Goal: Obtain resource: Download file/media

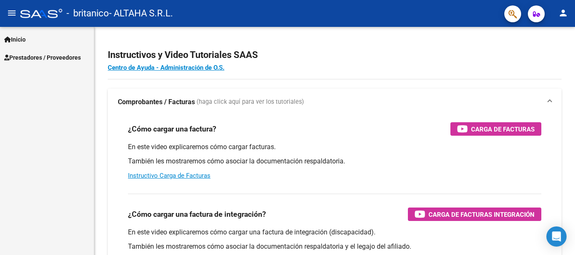
click at [24, 57] on span "Prestadores / Proveedores" at bounding box center [42, 57] width 77 height 9
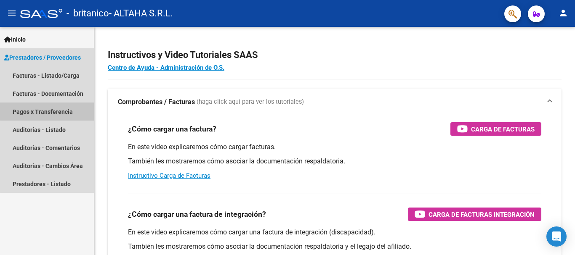
click at [53, 111] on link "Pagos x Transferencia" at bounding box center [47, 112] width 94 height 18
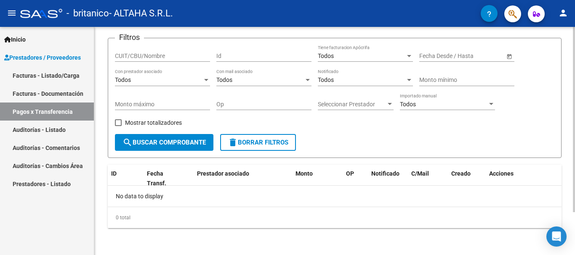
scroll to position [11, 0]
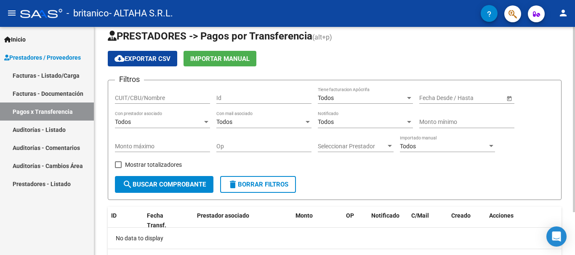
click at [148, 91] on div "CUIT/CBU/Nombre" at bounding box center [162, 95] width 95 height 17
type input "33714654859"
click at [162, 183] on span "search Buscar Comprobante" at bounding box center [163, 185] width 83 height 8
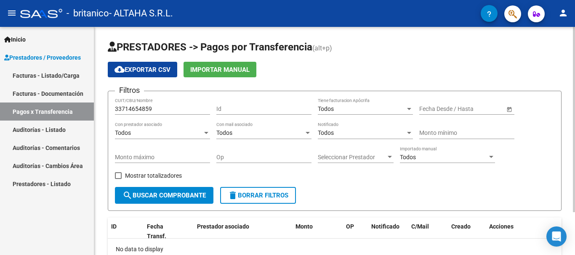
click at [188, 198] on span "search Buscar Comprobante" at bounding box center [163, 196] width 83 height 8
click at [205, 133] on div at bounding box center [206, 133] width 4 height 2
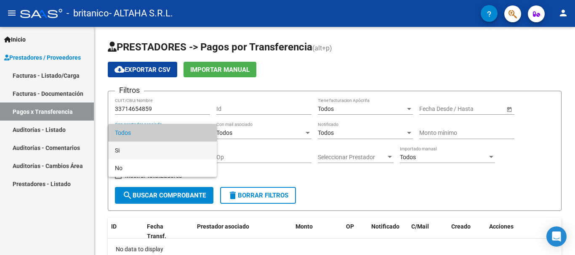
click at [192, 154] on span "Si" at bounding box center [162, 151] width 95 height 18
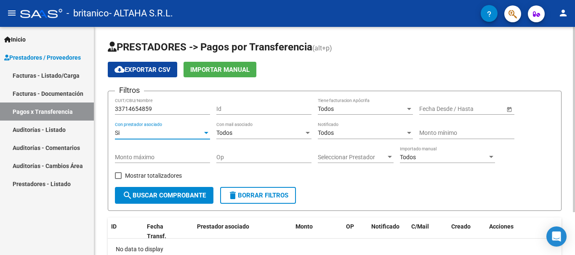
click at [177, 194] on span "search Buscar Comprobante" at bounding box center [163, 196] width 83 height 8
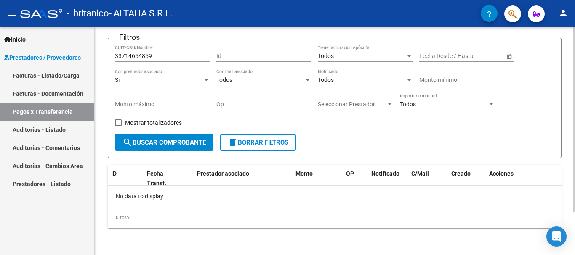
scroll to position [11, 0]
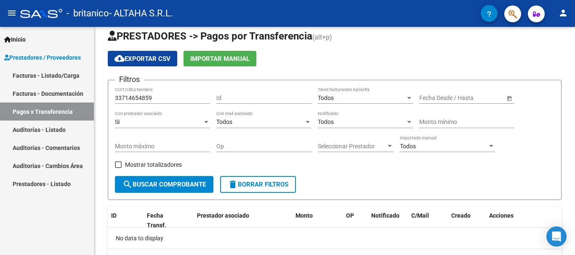
click at [50, 91] on link "Facturas - Documentación" at bounding box center [47, 94] width 94 height 18
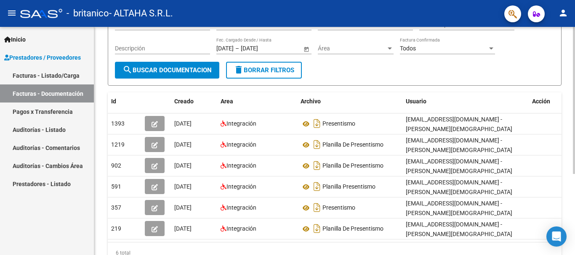
scroll to position [126, 0]
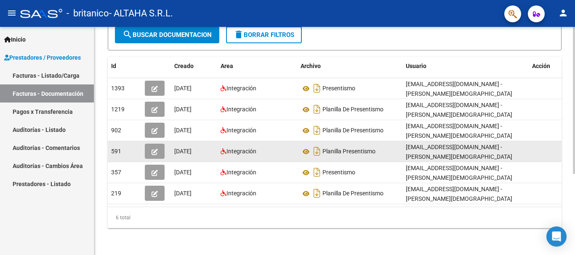
click at [154, 148] on span "button" at bounding box center [154, 152] width 6 height 8
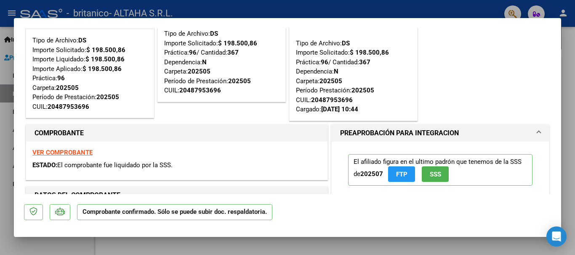
scroll to position [0, 0]
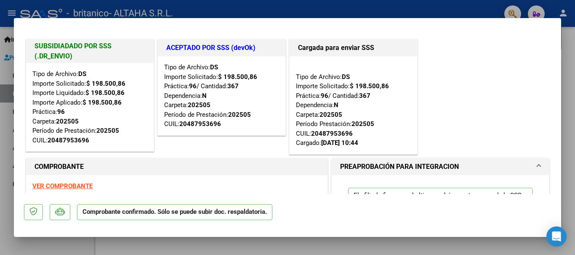
click at [5, 127] on div at bounding box center [287, 127] width 575 height 255
type input "$ 0,00"
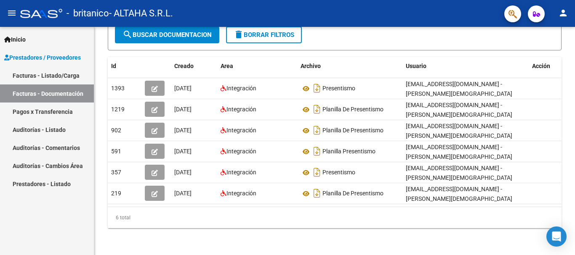
click at [8, 12] on mat-icon "menu" at bounding box center [12, 13] width 10 height 10
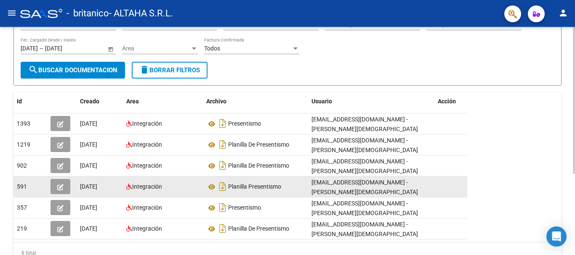
scroll to position [126, 0]
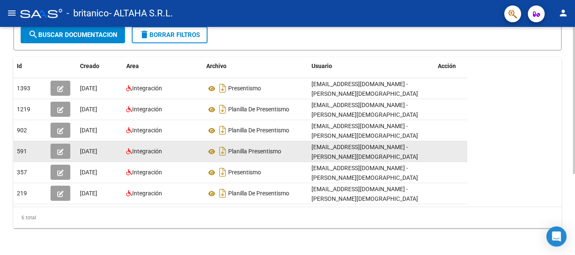
drag, startPoint x: 26, startPoint y: 145, endPoint x: 14, endPoint y: 147, distance: 12.5
click at [14, 147] on datatable-body-cell "591" at bounding box center [30, 151] width 34 height 21
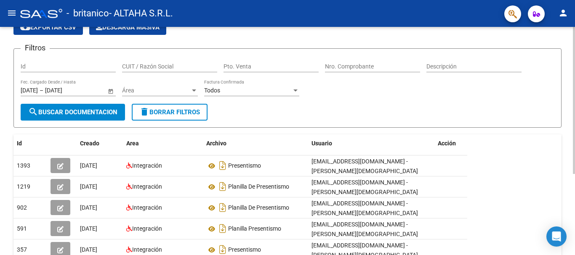
scroll to position [0, 0]
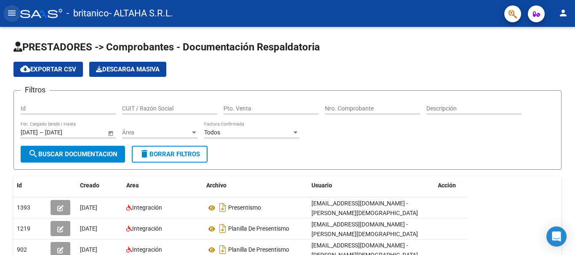
click at [13, 13] on mat-icon "menu" at bounding box center [12, 13] width 10 height 10
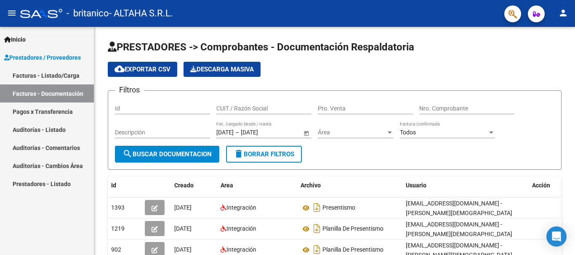
click at [61, 77] on link "Facturas - Listado/Carga" at bounding box center [47, 75] width 94 height 18
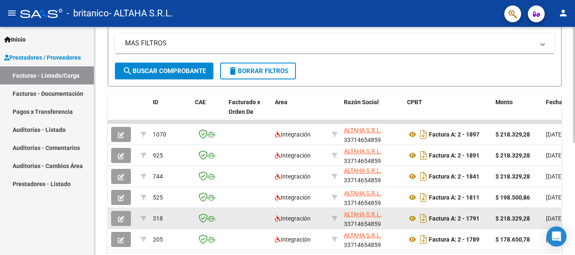
scroll to position [210, 0]
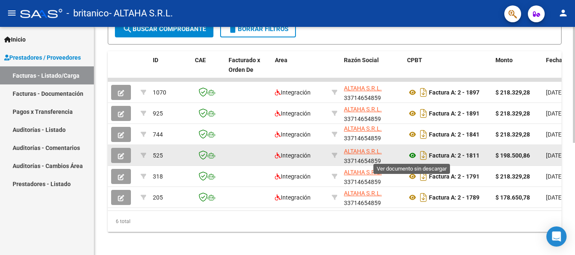
click at [410, 157] on icon at bounding box center [412, 156] width 11 height 10
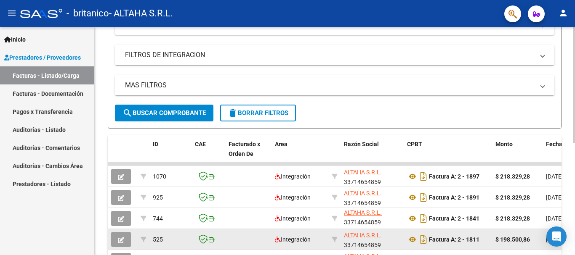
scroll to position [221, 0]
